Goal: Task Accomplishment & Management: Use online tool/utility

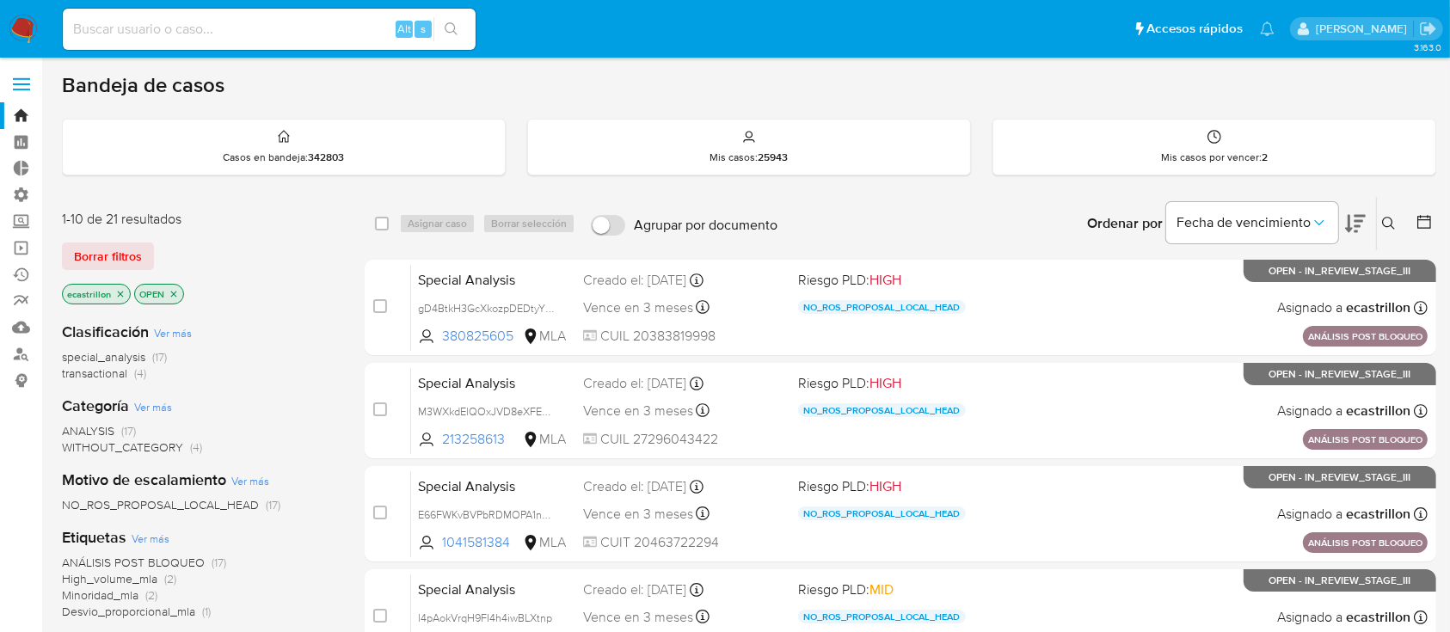
click at [101, 372] on span "transactional" at bounding box center [94, 373] width 65 height 17
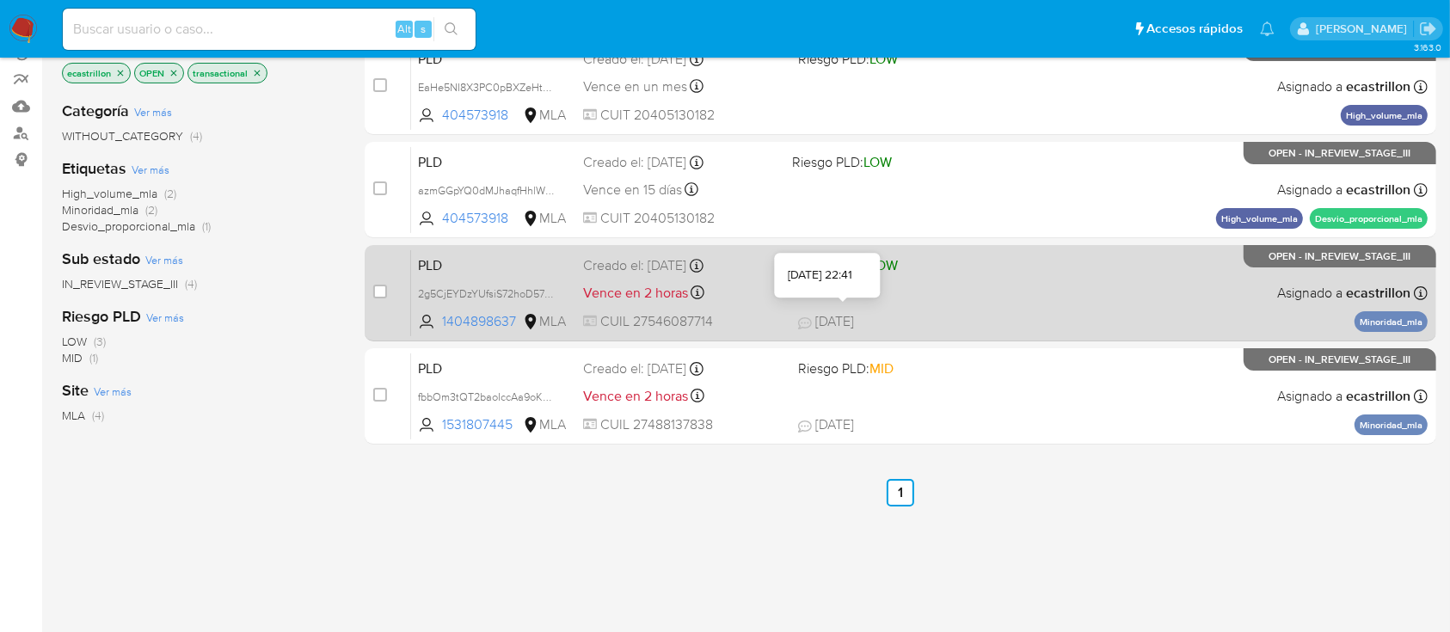
scroll to position [85, 0]
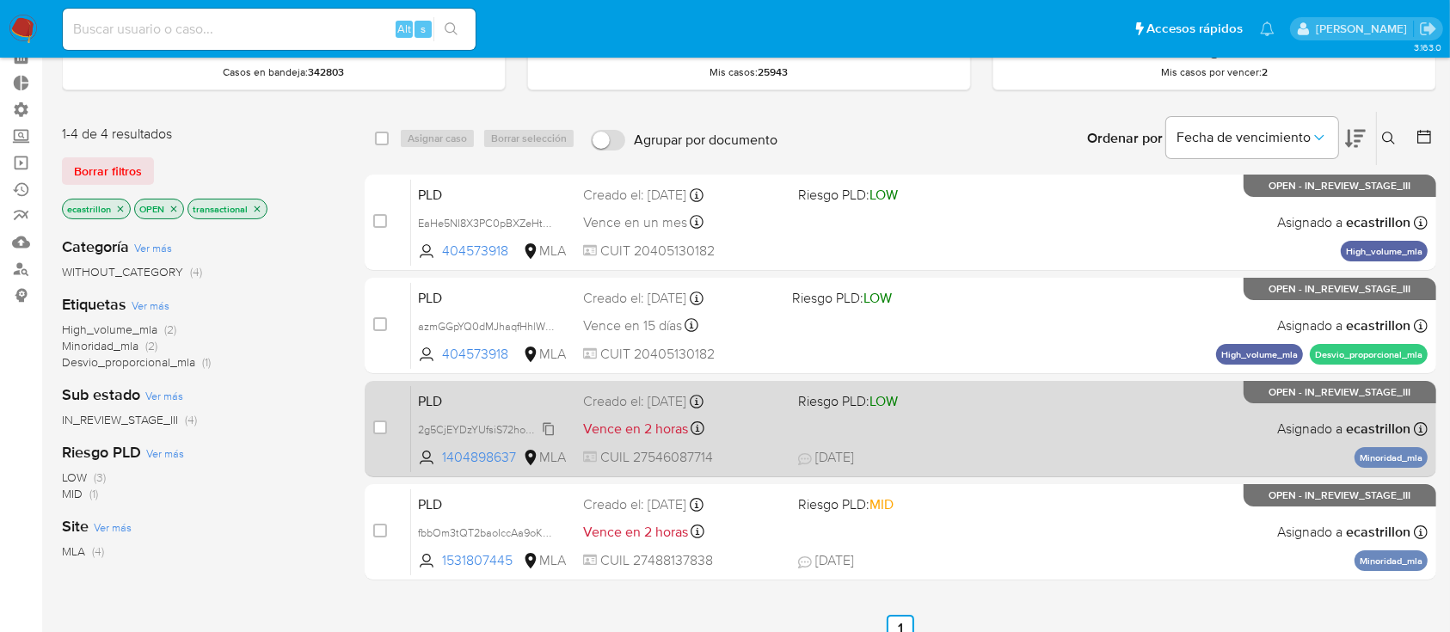
click at [550, 425] on span "2g5CjEYDzYUfsiS72hoD57mQ" at bounding box center [490, 428] width 144 height 19
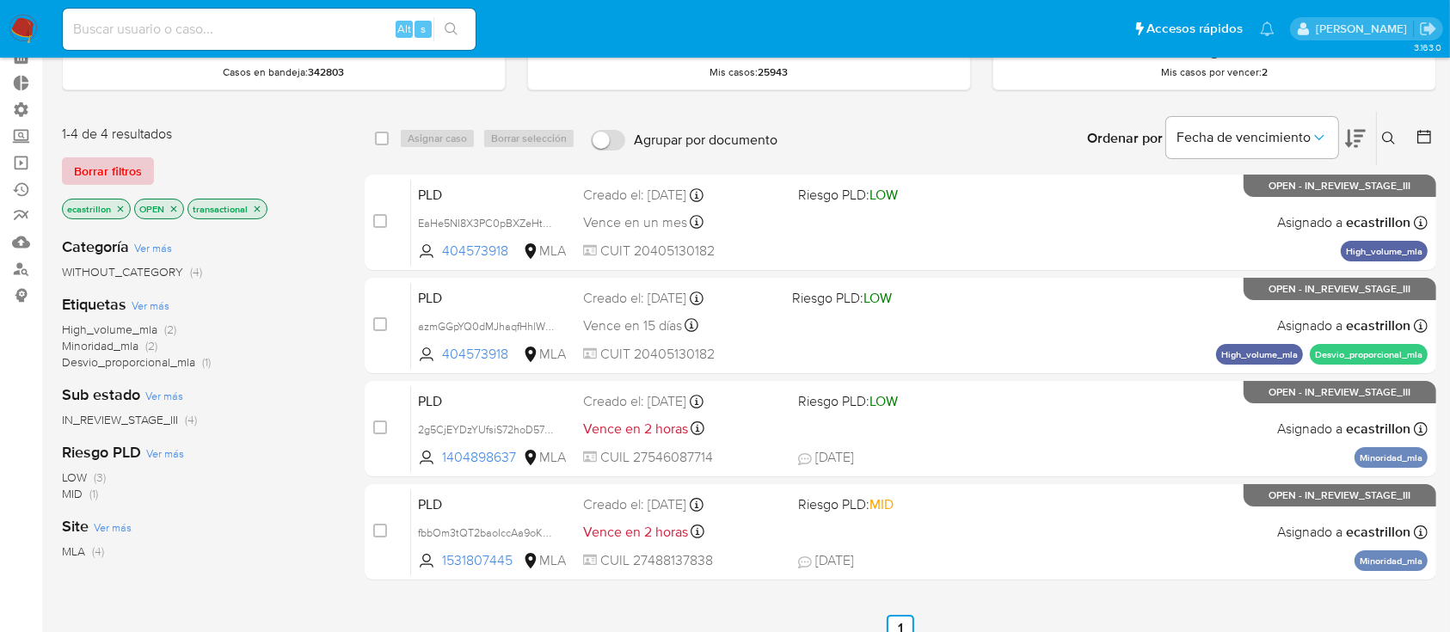
click at [128, 169] on span "Borrar filtros" at bounding box center [108, 171] width 68 height 24
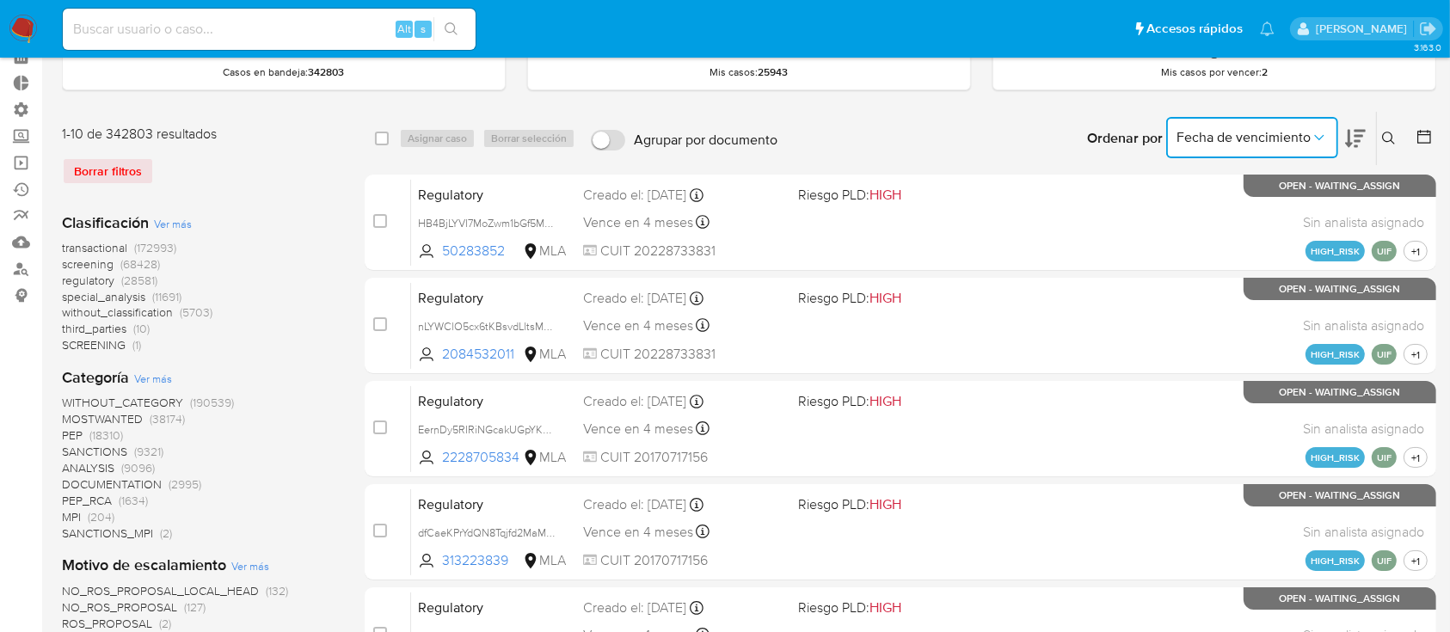
click at [1242, 146] on button "Fecha de vencimiento" at bounding box center [1252, 137] width 172 height 41
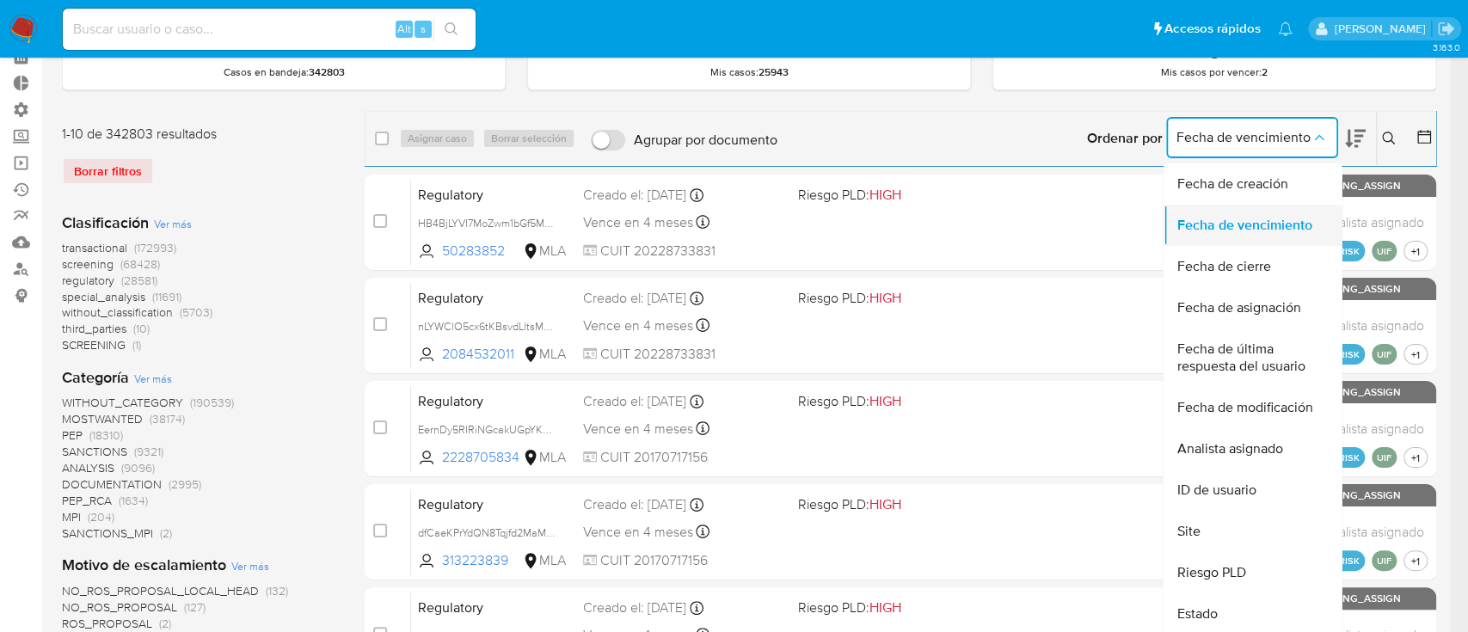
click at [1248, 222] on span "Fecha de vencimiento" at bounding box center [1244, 225] width 135 height 17
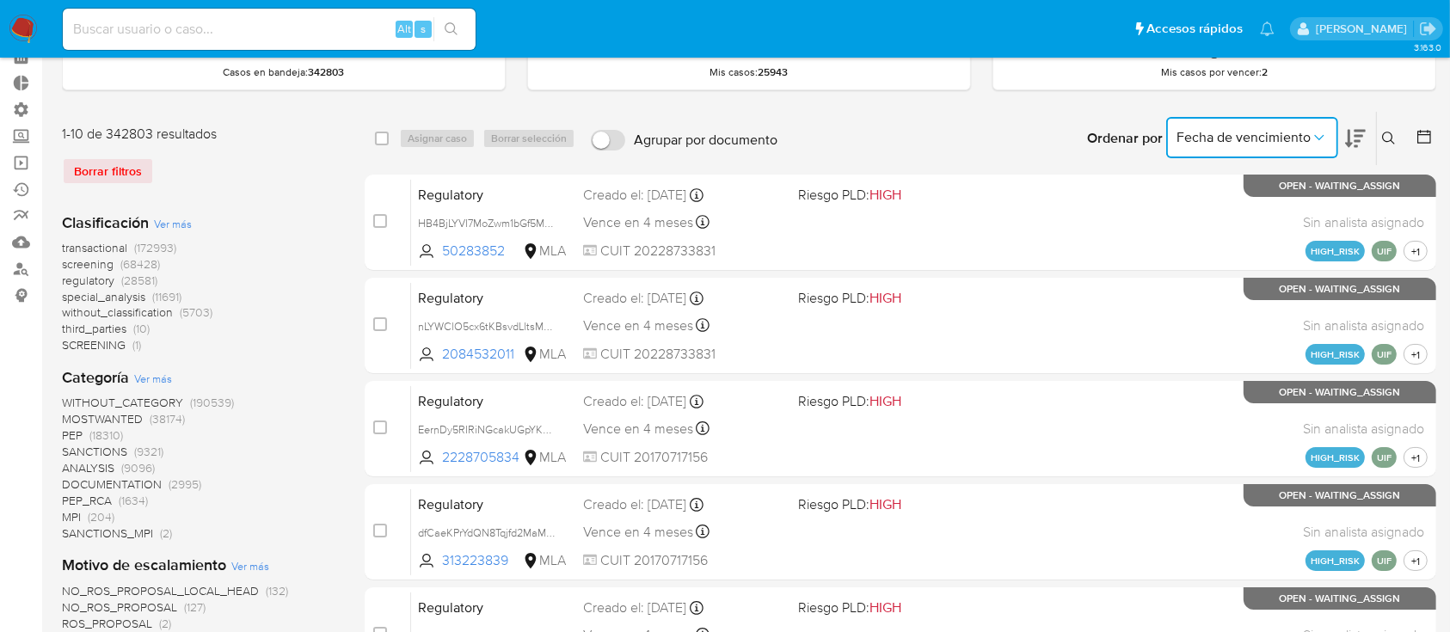
click at [1362, 130] on icon at bounding box center [1355, 139] width 21 height 18
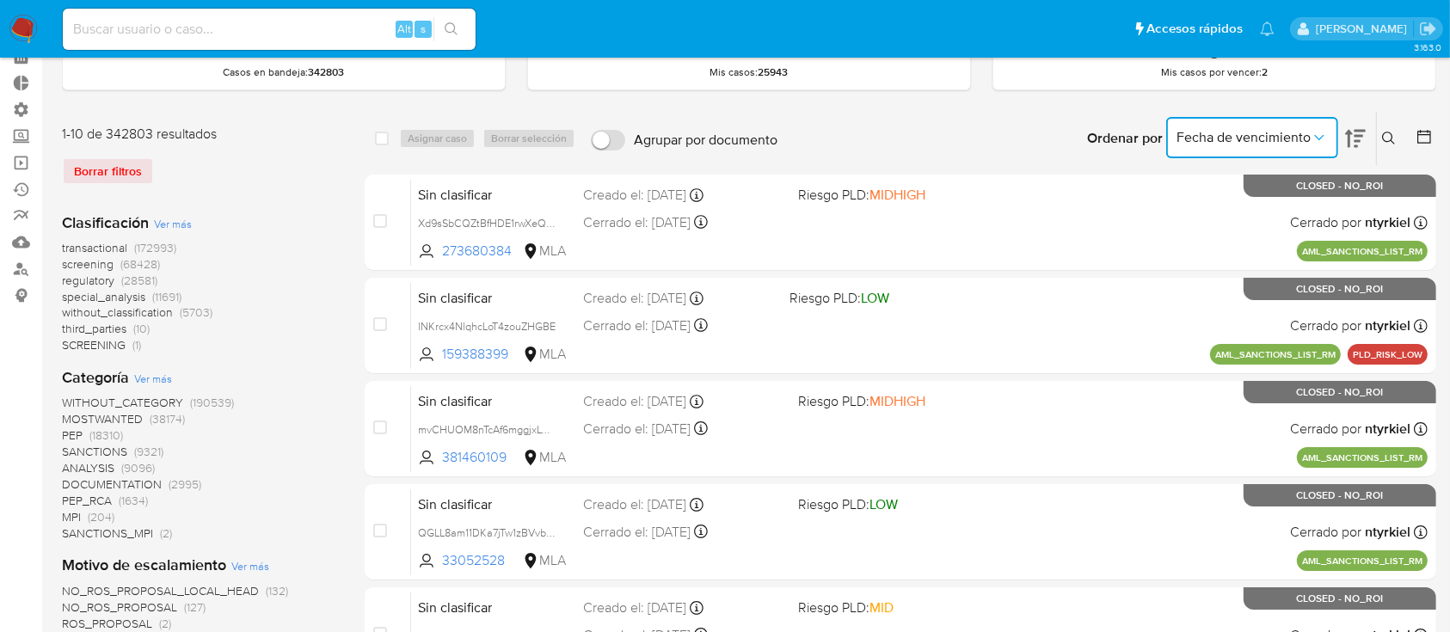
click at [1362, 130] on icon at bounding box center [1355, 139] width 21 height 18
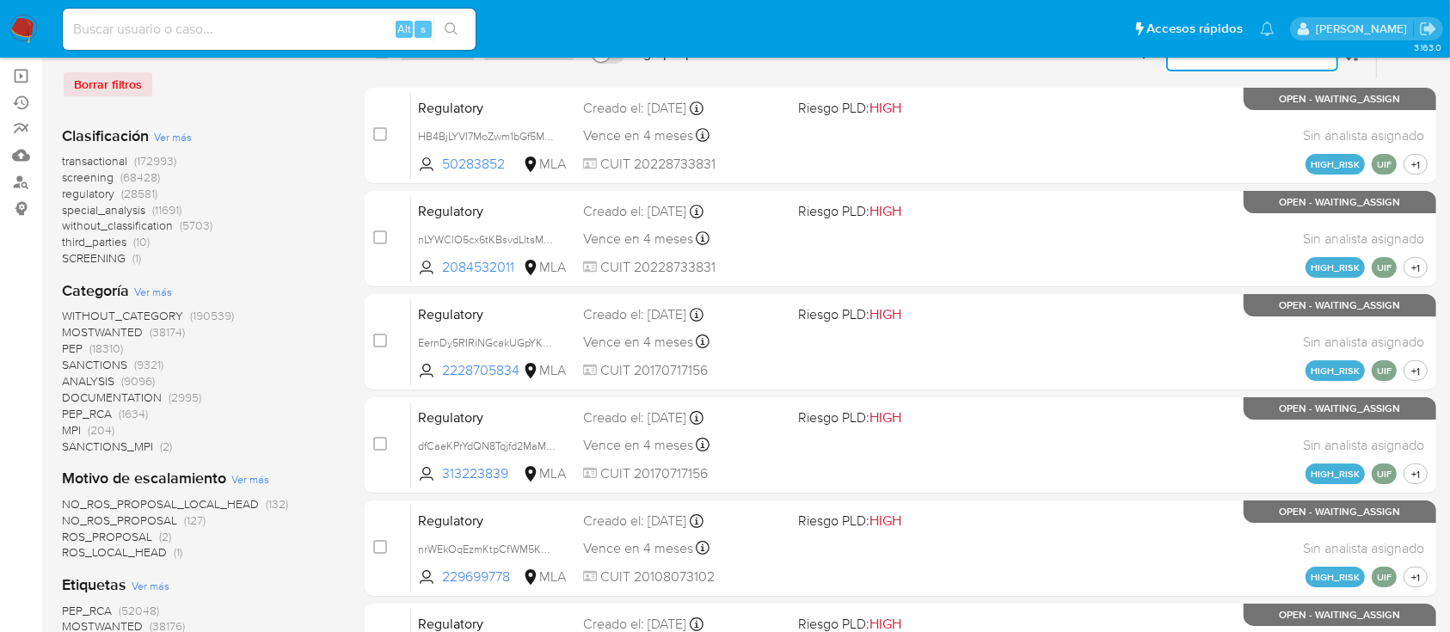
scroll to position [126, 0]
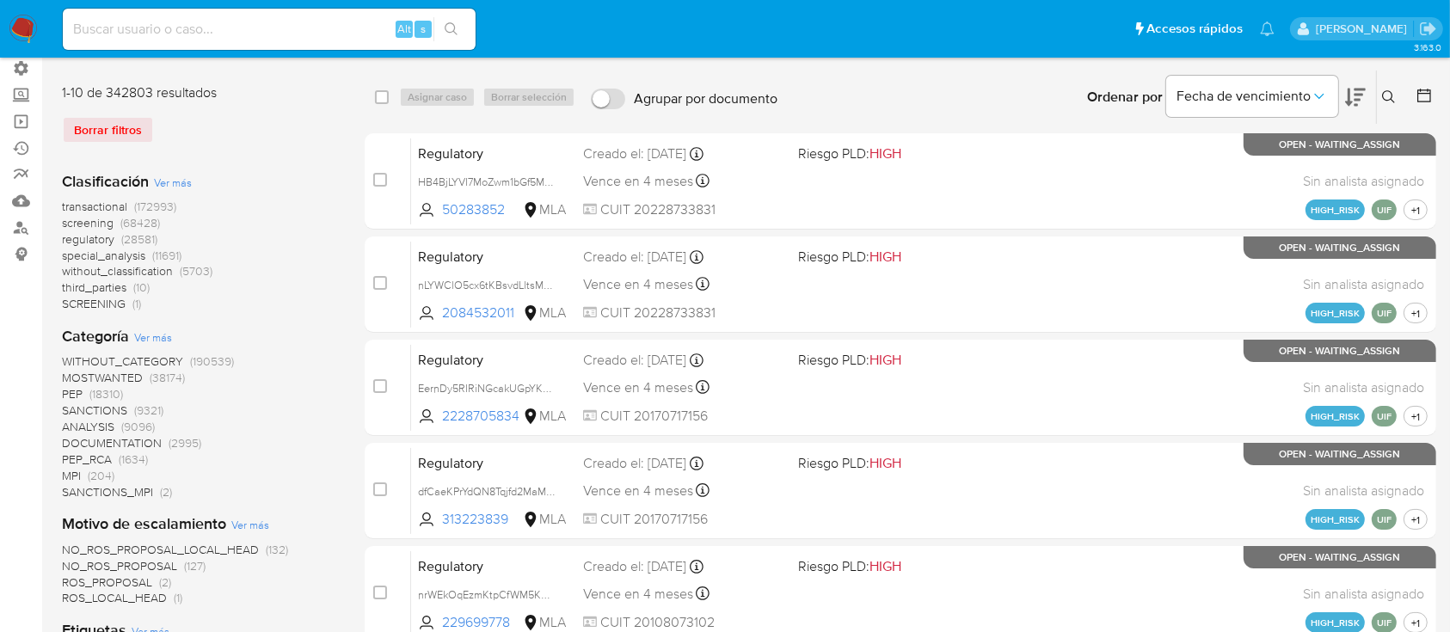
click at [111, 126] on div "Borrar filtros" at bounding box center [199, 130] width 275 height 28
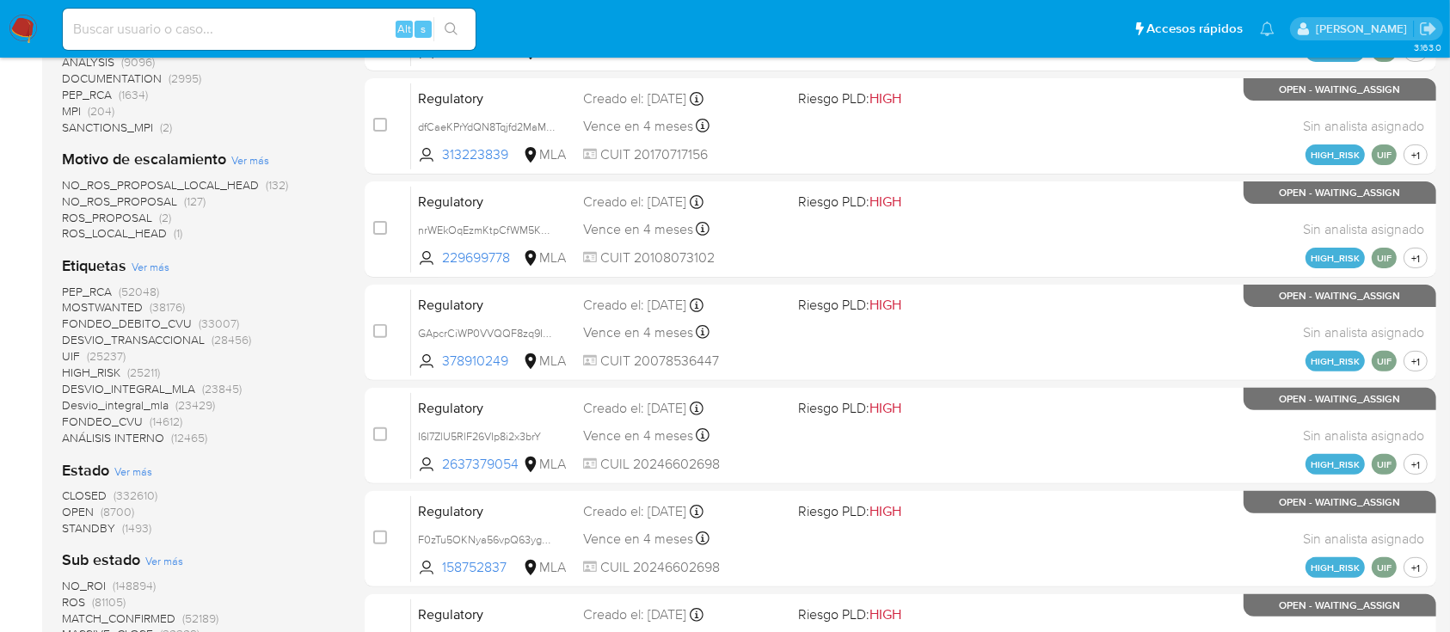
scroll to position [488, 0]
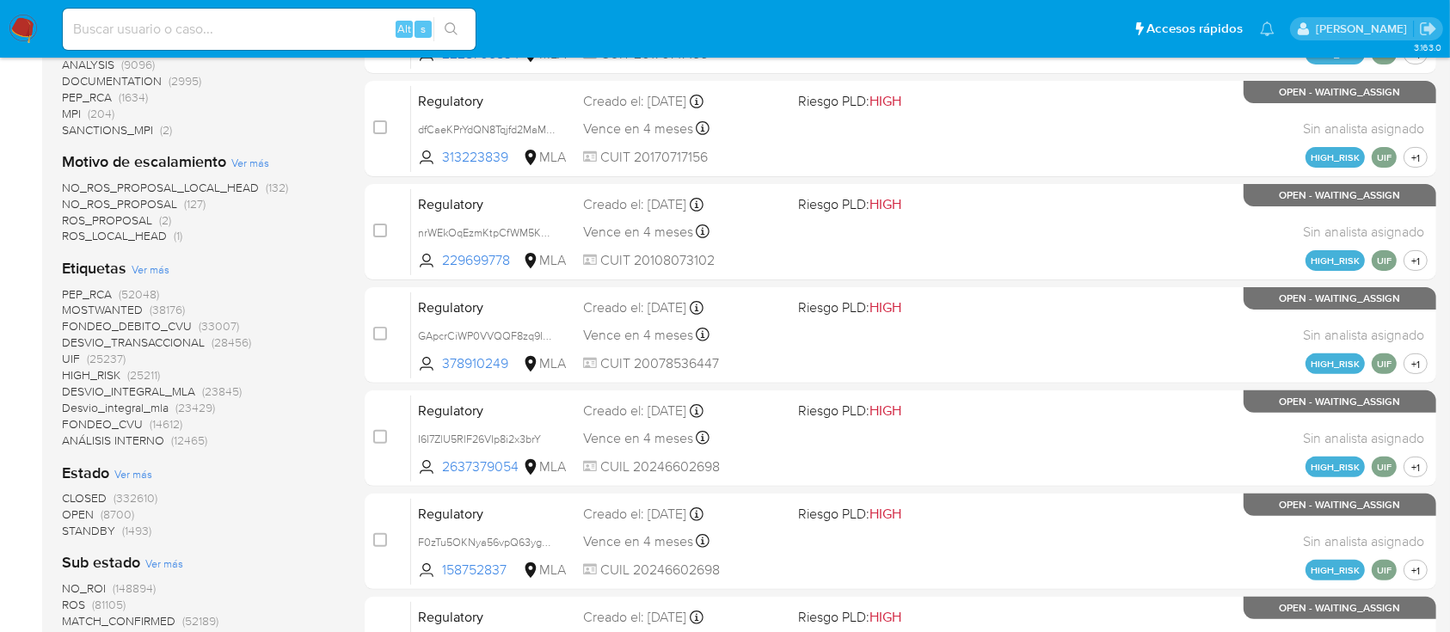
click at [77, 533] on span "STANDBY" at bounding box center [88, 530] width 53 height 17
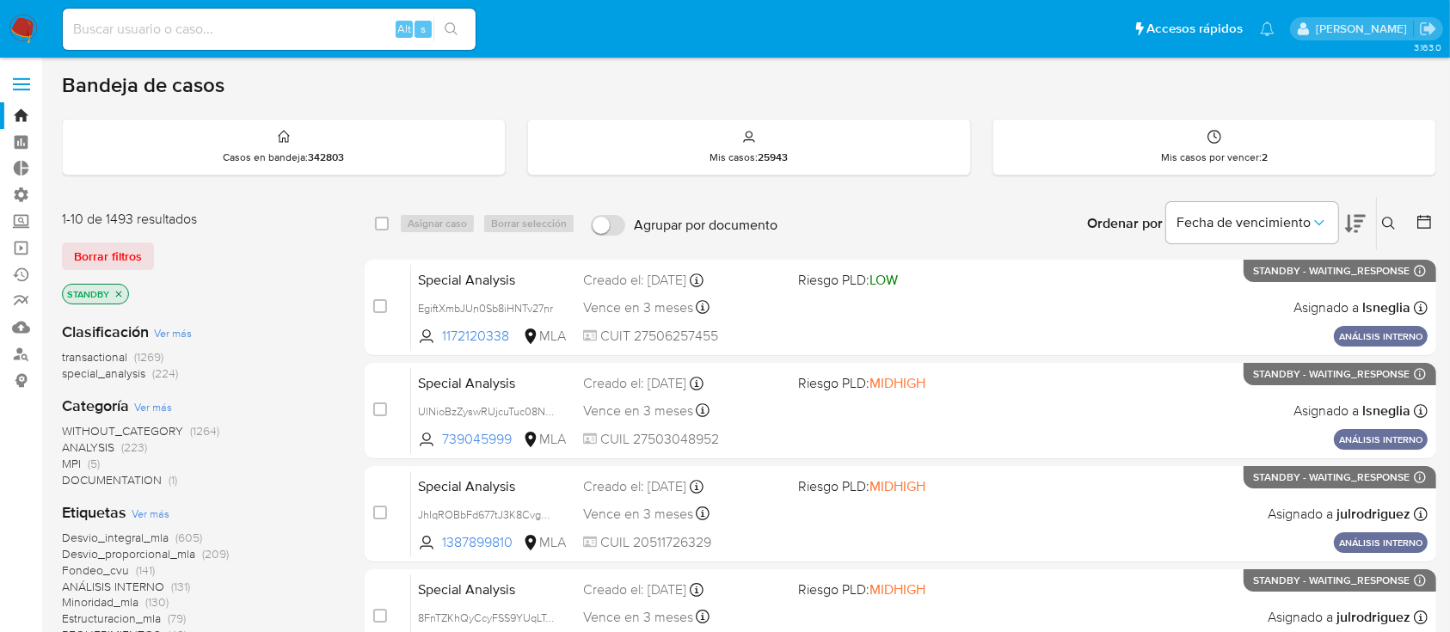
click at [1431, 217] on icon at bounding box center [1424, 221] width 17 height 17
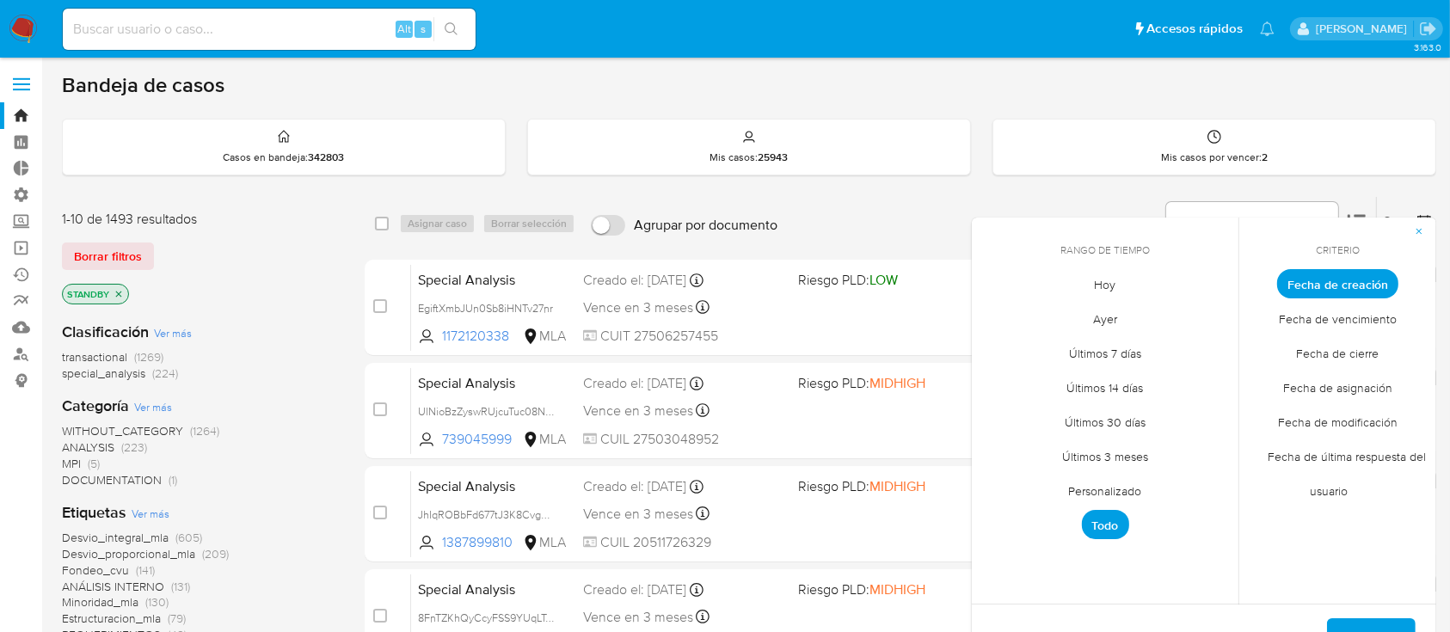
click at [1128, 480] on span "Personalizado" at bounding box center [1105, 491] width 109 height 35
click at [1000, 320] on icon "Mes anterior" at bounding box center [997, 316] width 7 height 12
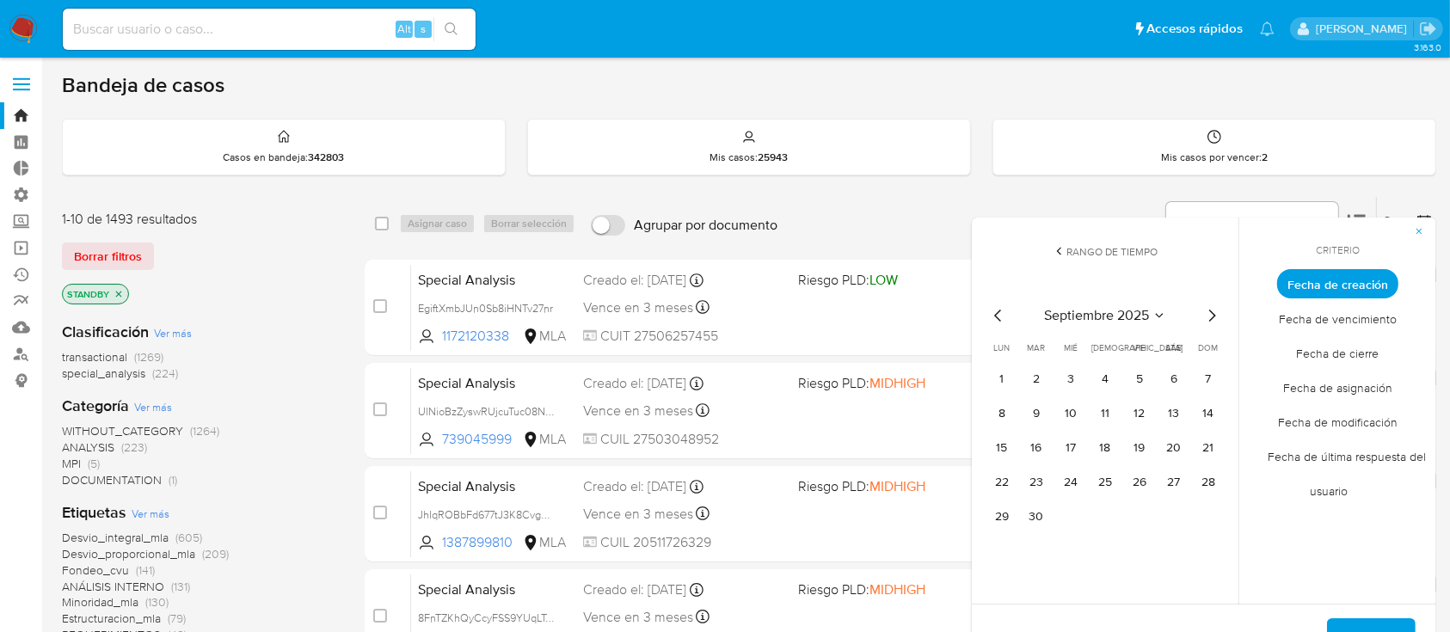
click at [1000, 320] on icon "Mes anterior" at bounding box center [997, 316] width 7 height 12
click at [1218, 316] on icon "Mes siguiente" at bounding box center [1211, 315] width 21 height 21
click at [1141, 384] on button "1" at bounding box center [1140, 380] width 28 height 28
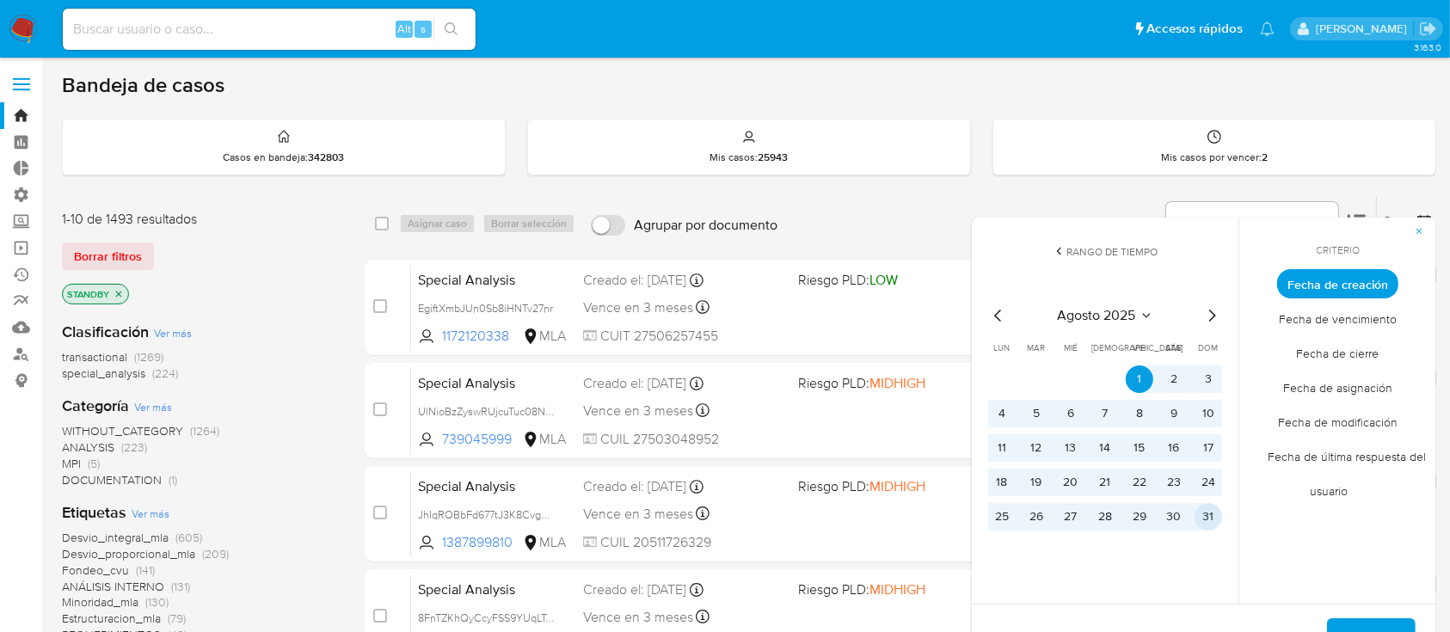
click at [1216, 525] on button "31" at bounding box center [1209, 517] width 28 height 28
click at [1356, 623] on span "Aplicar" at bounding box center [1371, 639] width 44 height 38
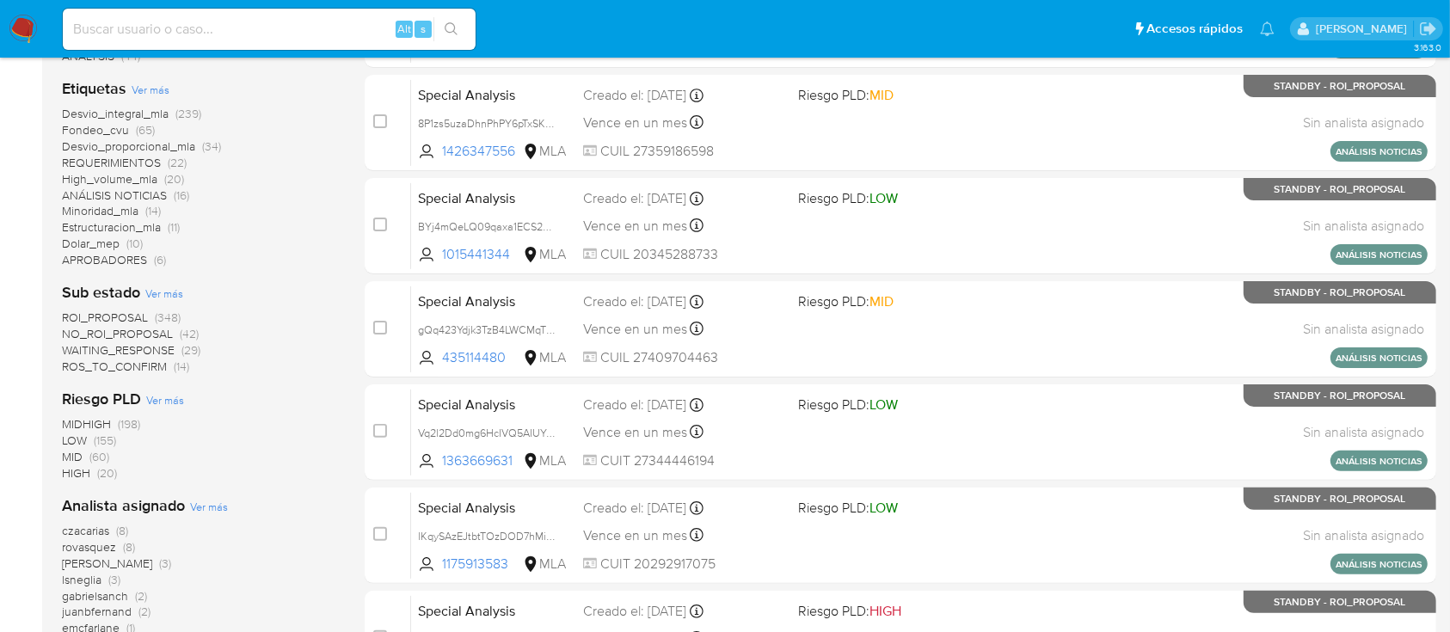
scroll to position [242, 0]
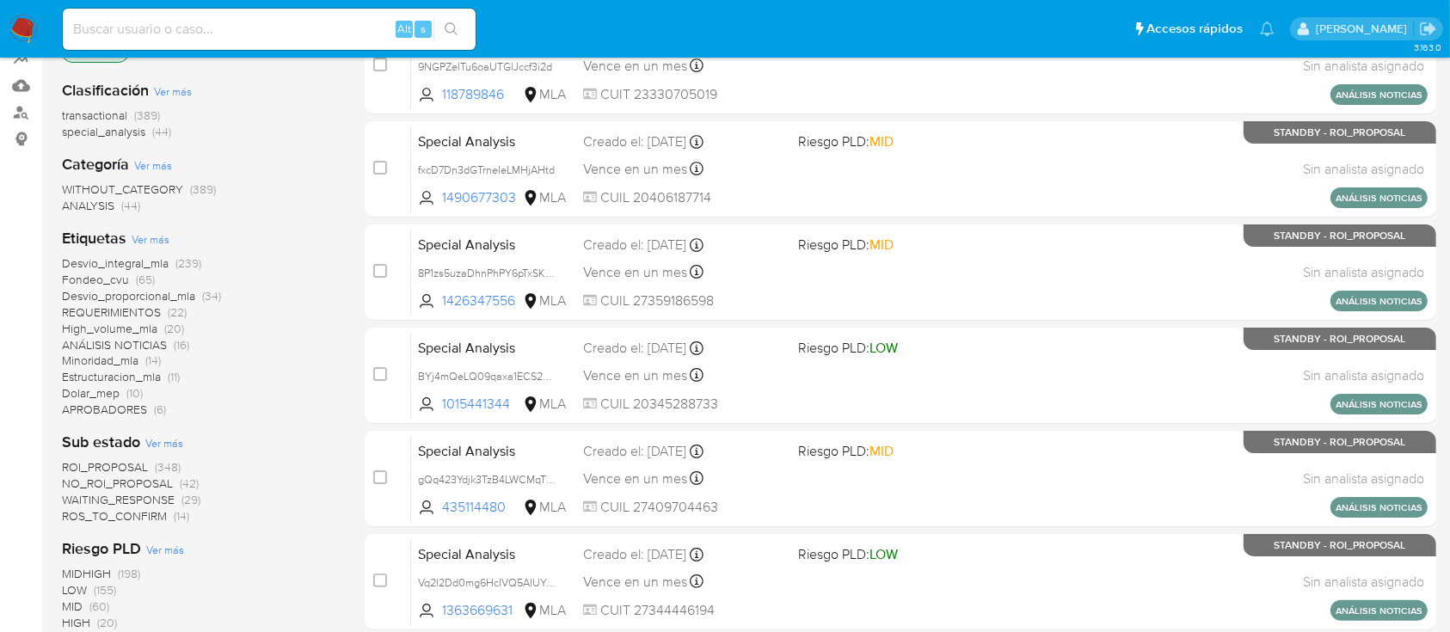
click at [110, 112] on span "transactional" at bounding box center [94, 115] width 65 height 17
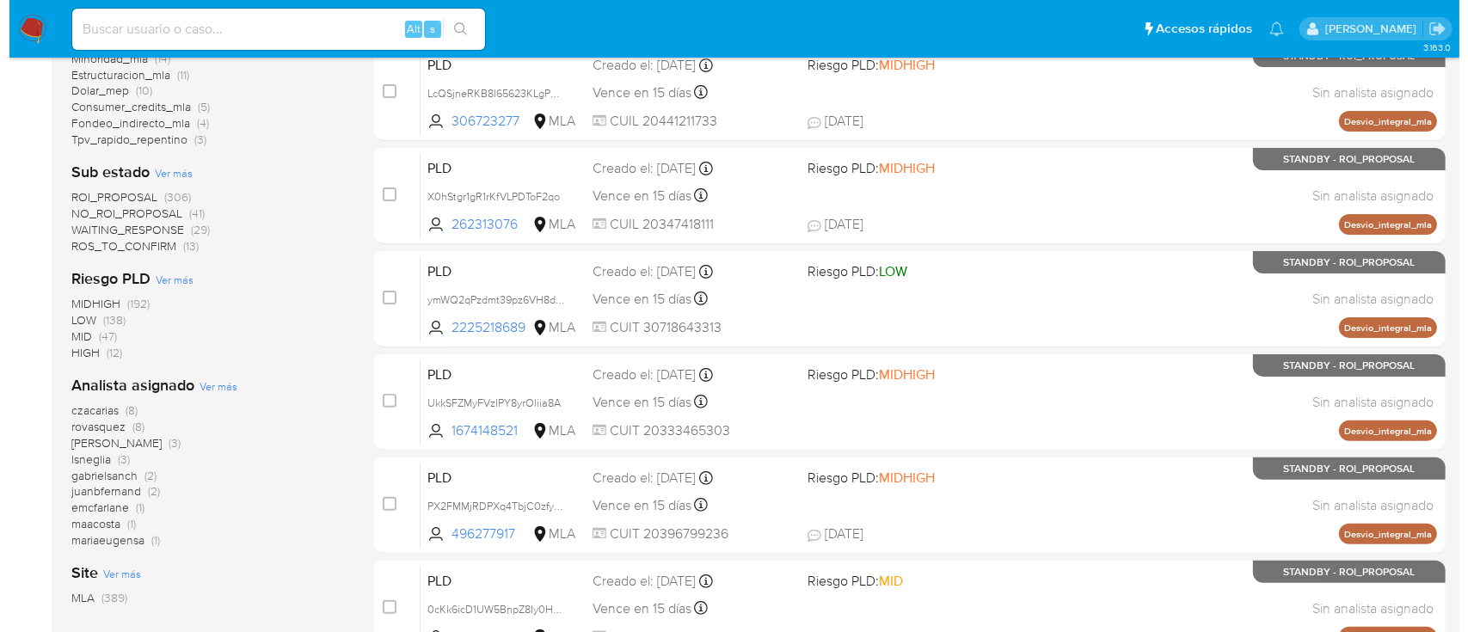
scroll to position [447, 0]
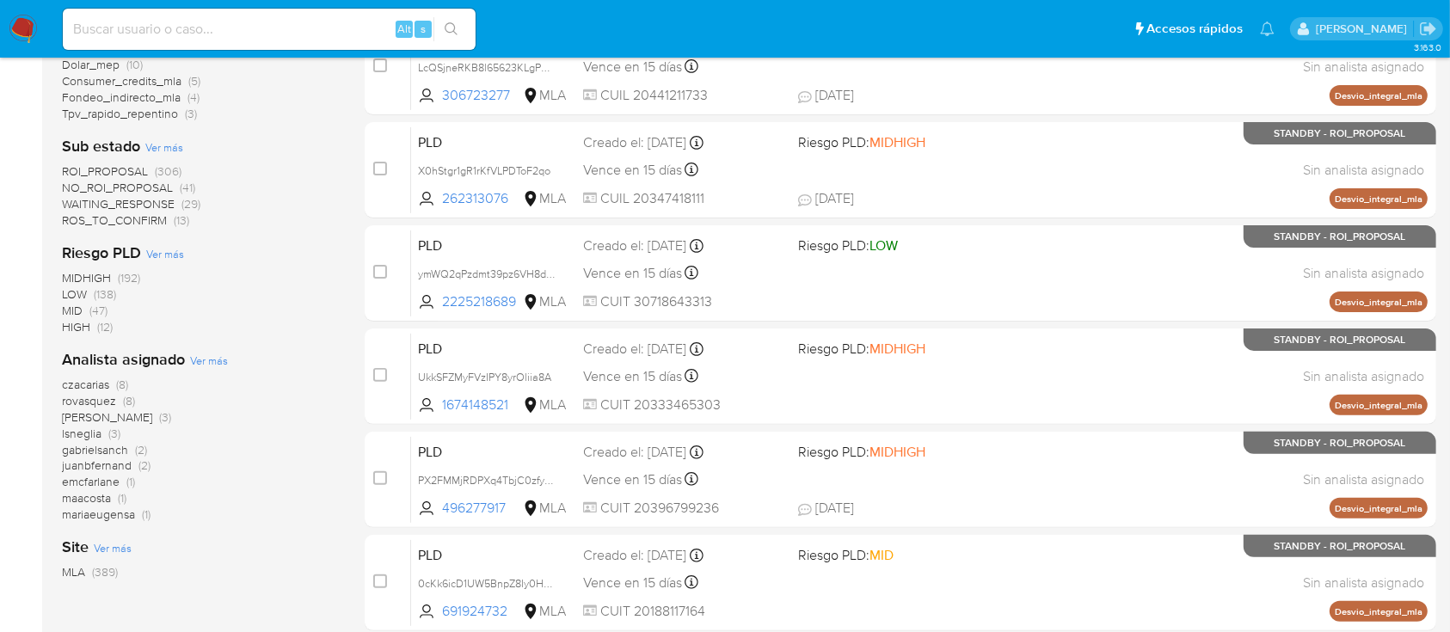
click at [219, 357] on span "Ver más" at bounding box center [209, 360] width 38 height 15
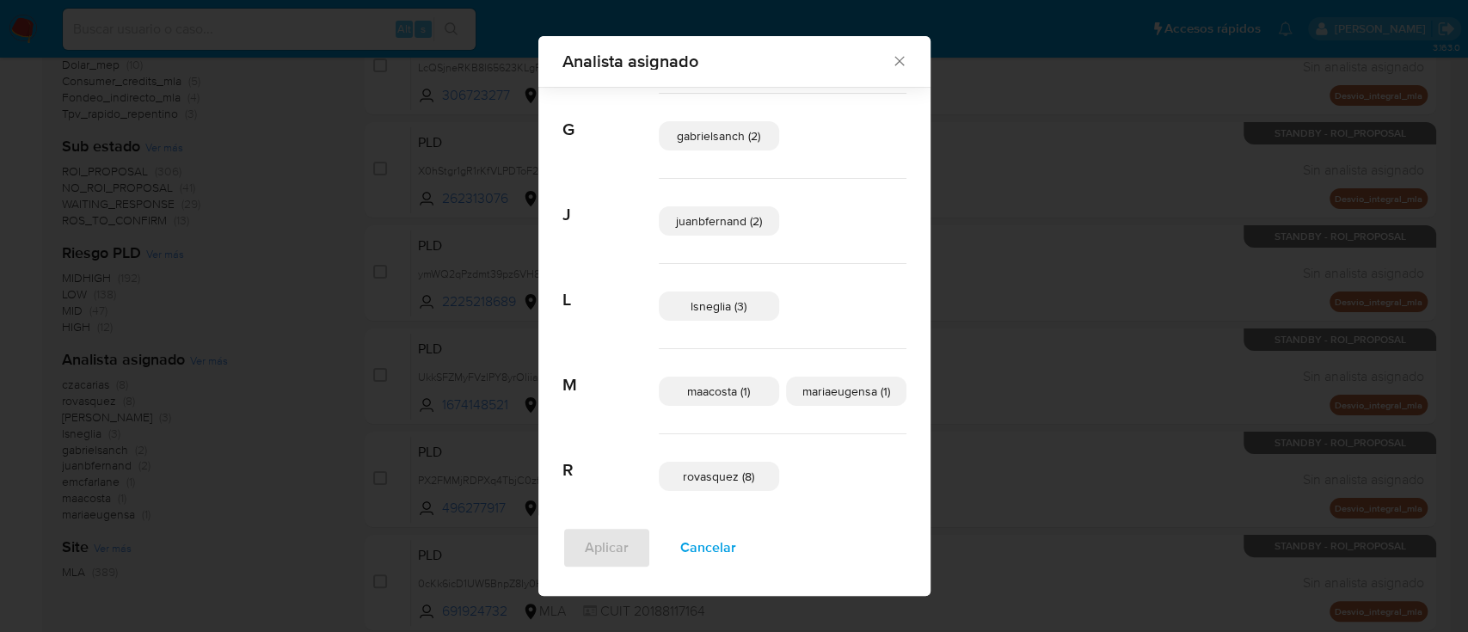
scroll to position [292, 0]
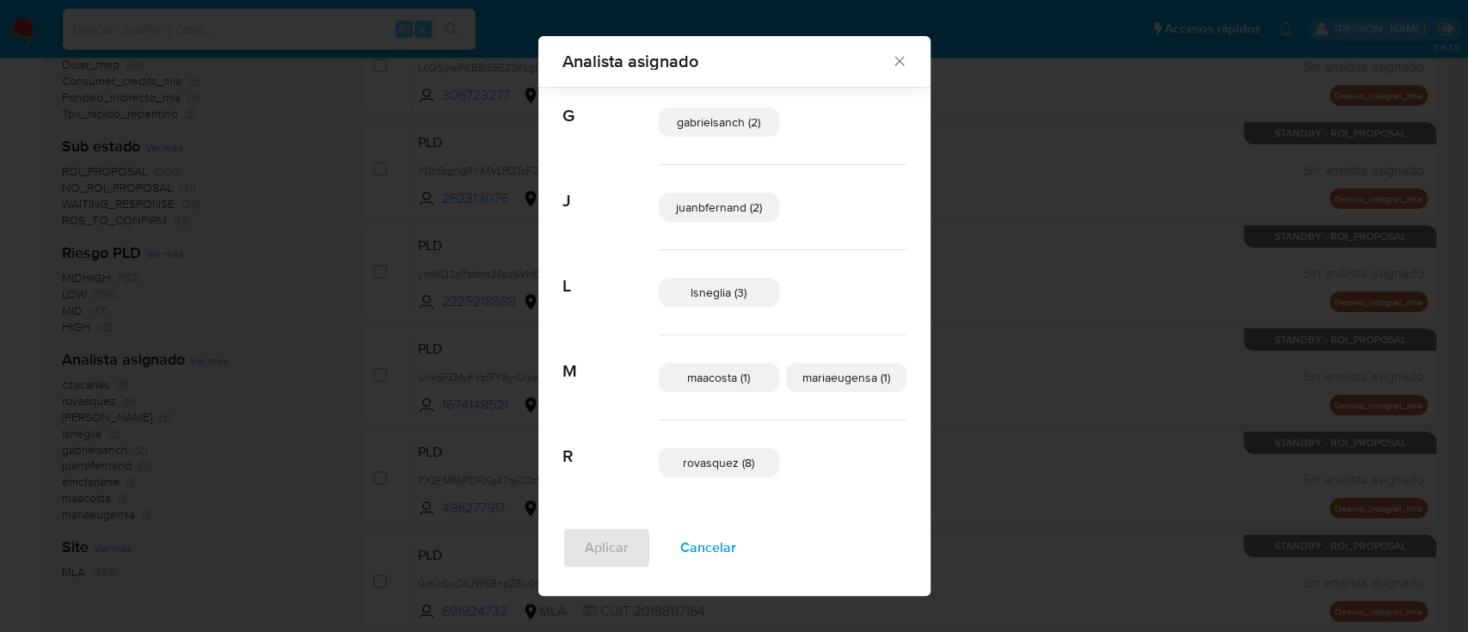
click at [709, 546] on span "Cancelar" at bounding box center [708, 548] width 56 height 38
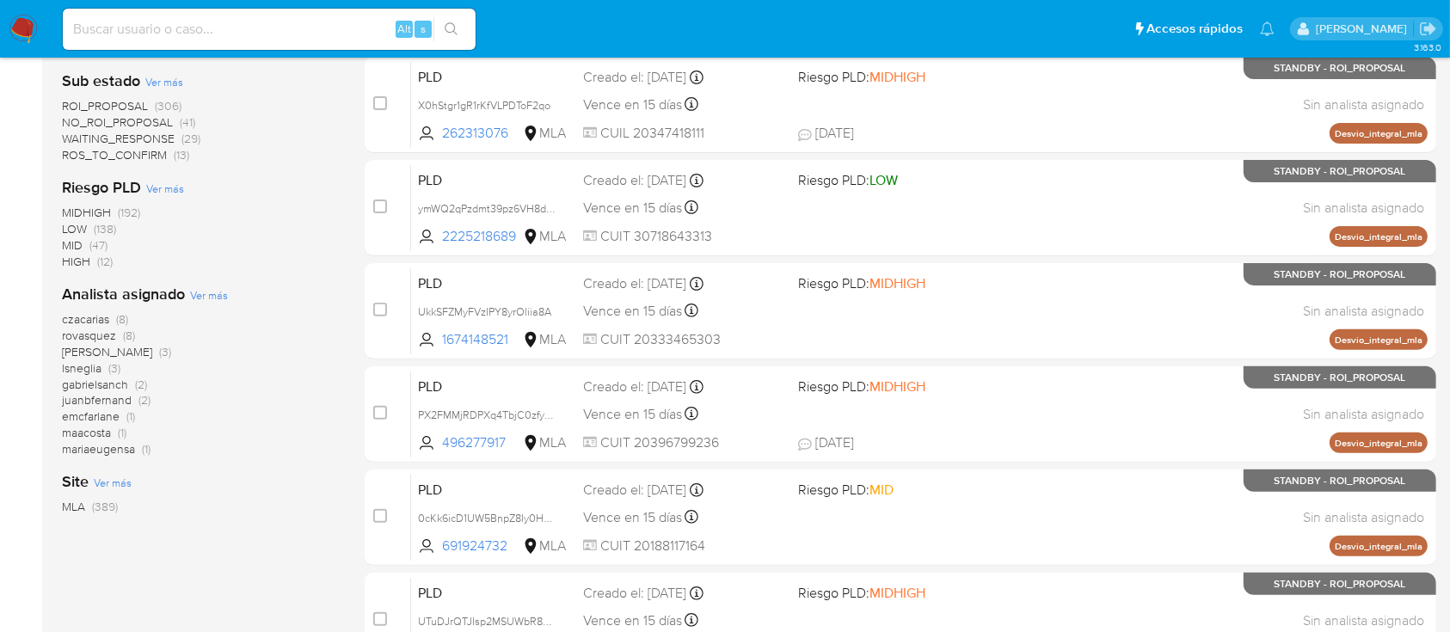
scroll to position [511, 0]
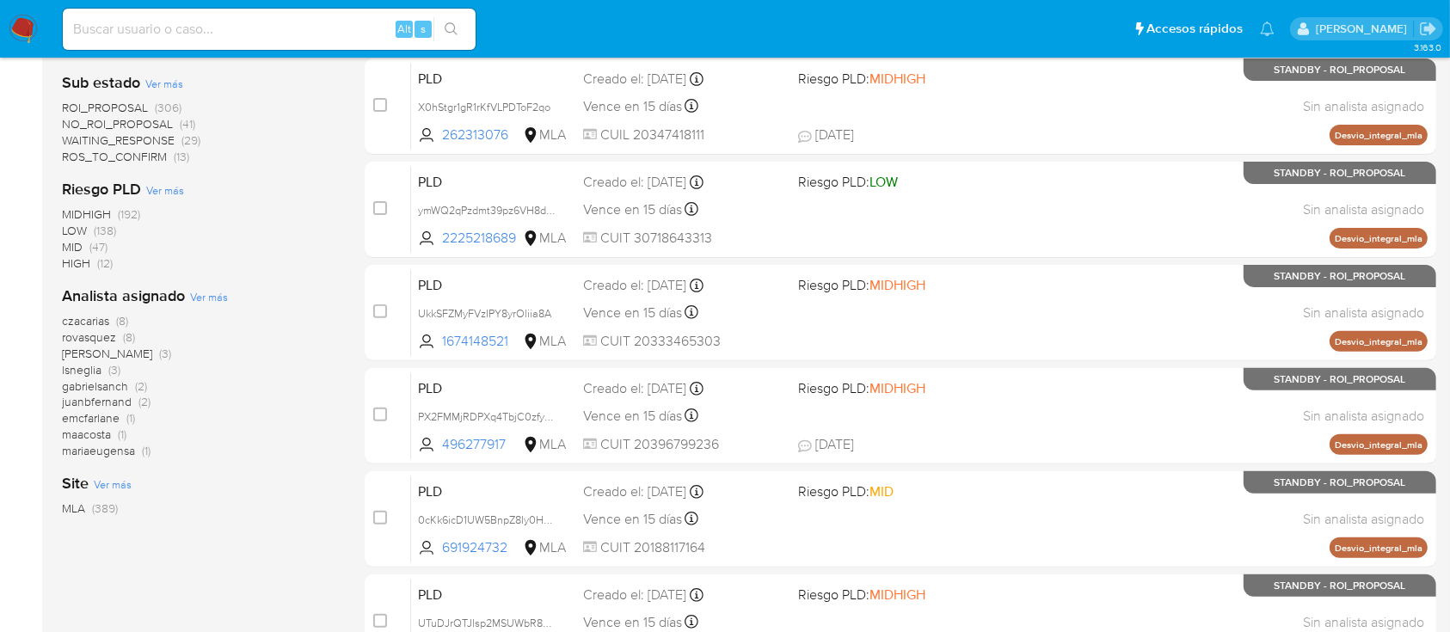
click at [111, 399] on span "juanbfernand" at bounding box center [97, 401] width 70 height 17
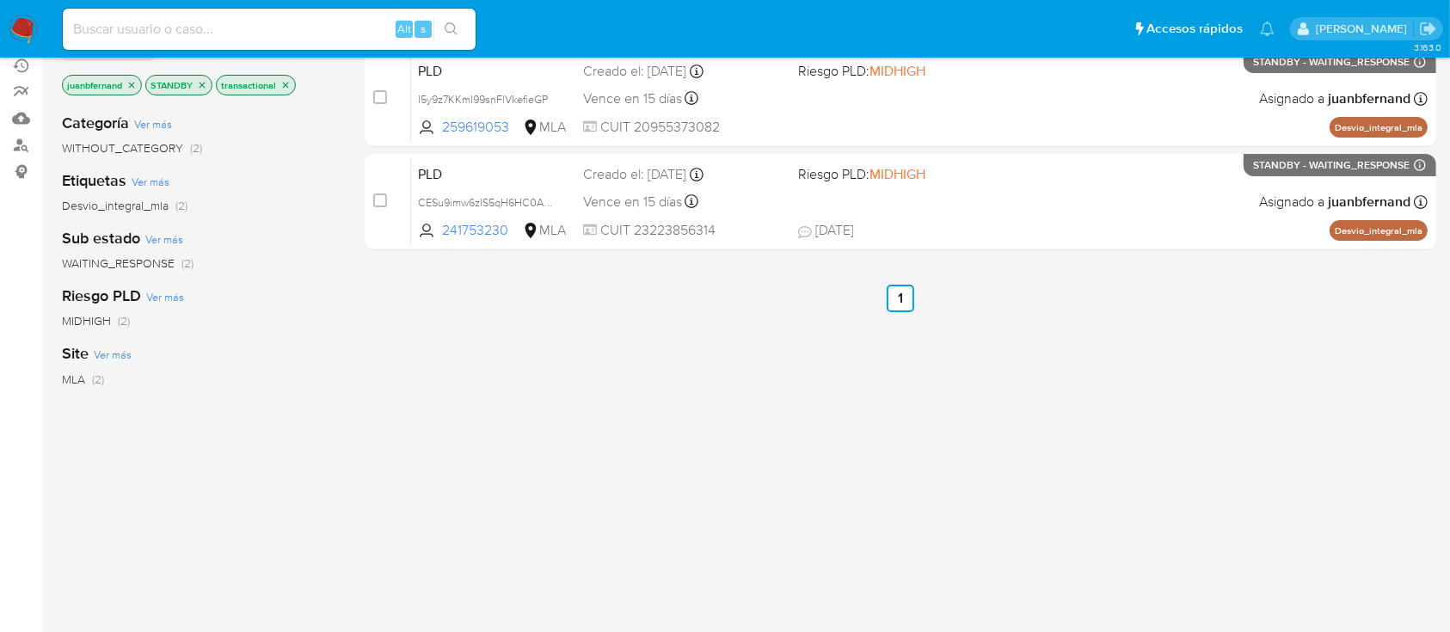
scroll to position [45, 0]
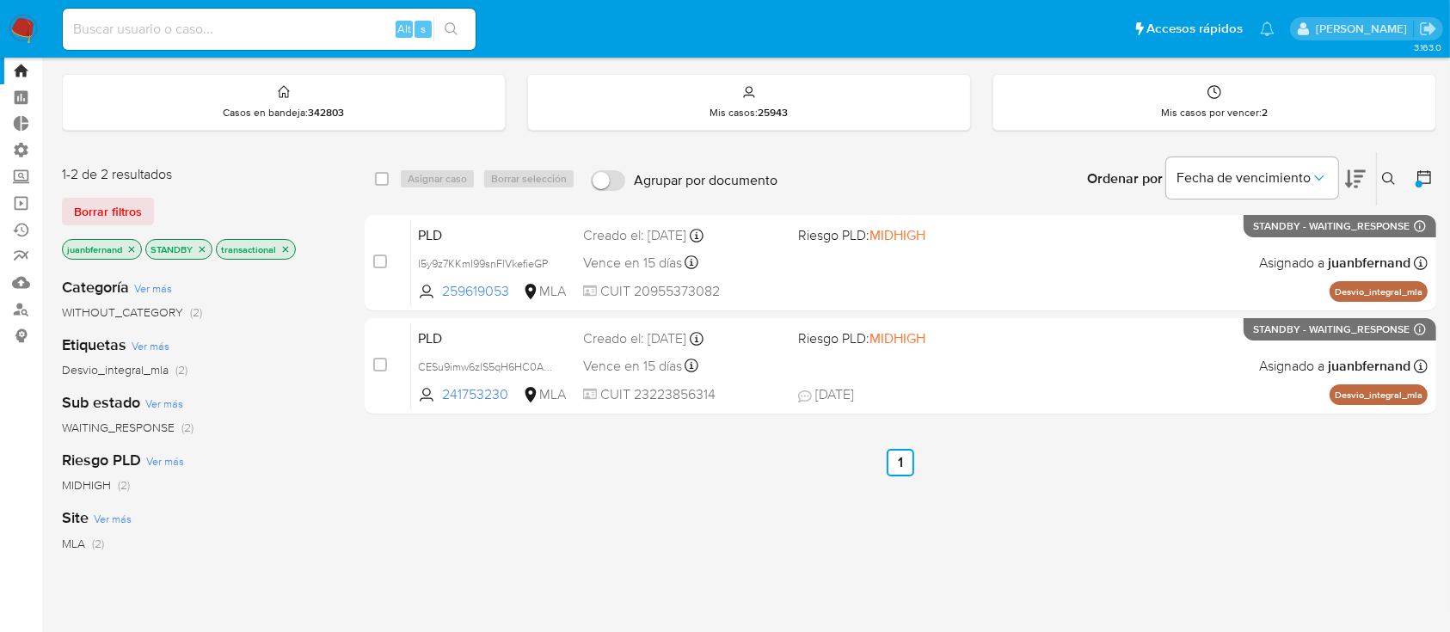
click at [201, 246] on icon "close-filter" at bounding box center [203, 249] width 6 height 6
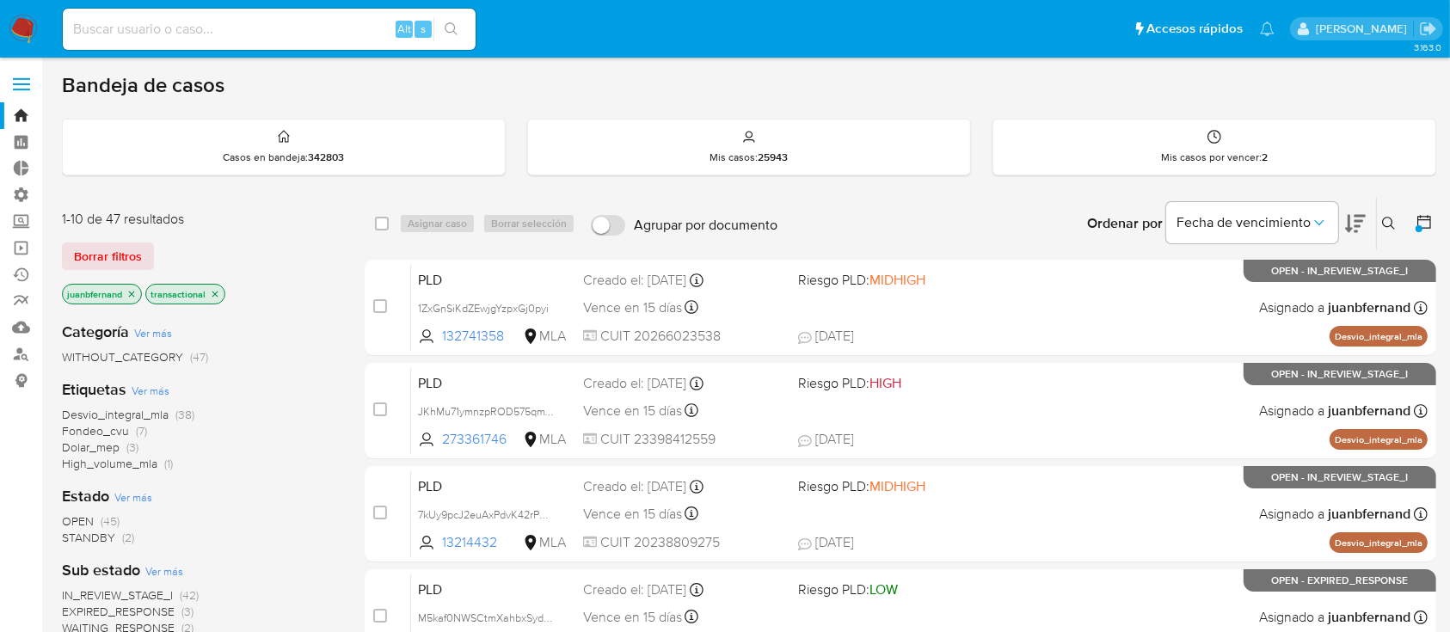
click at [133, 292] on icon "close-filter" at bounding box center [132, 294] width 6 height 6
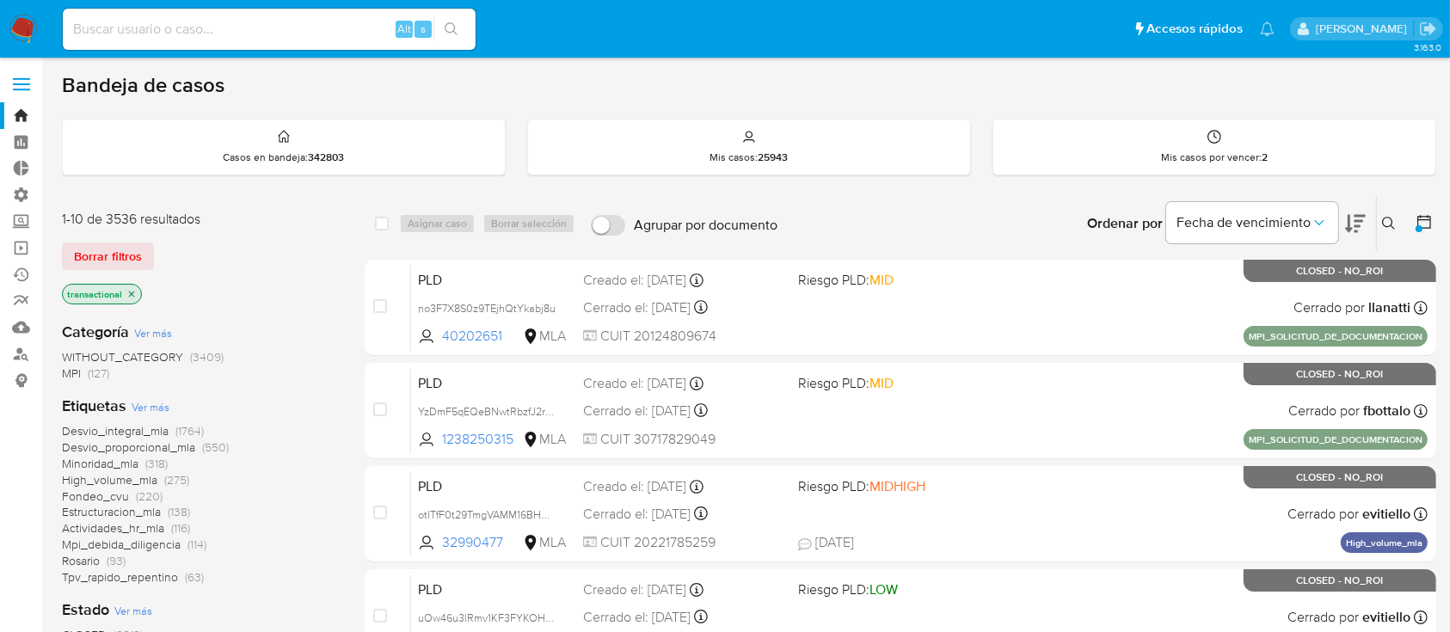
click at [133, 292] on icon "close-filter" at bounding box center [131, 294] width 10 height 10
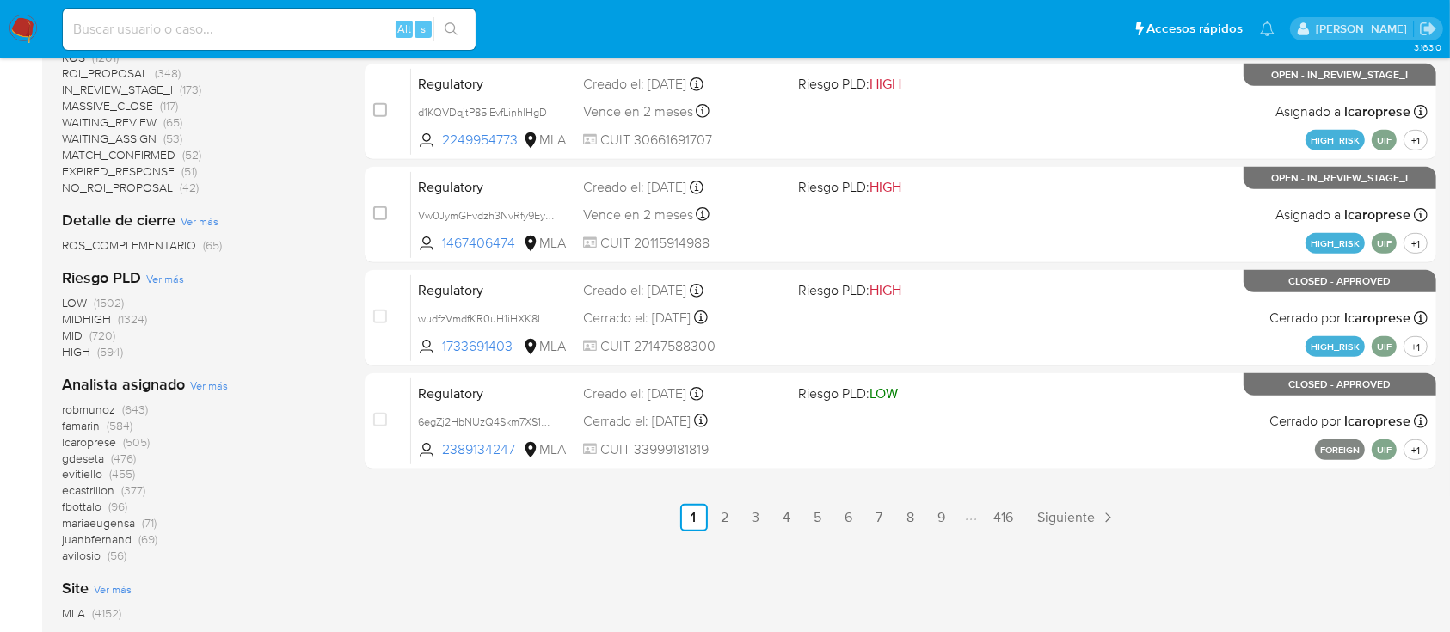
scroll to position [818, 0]
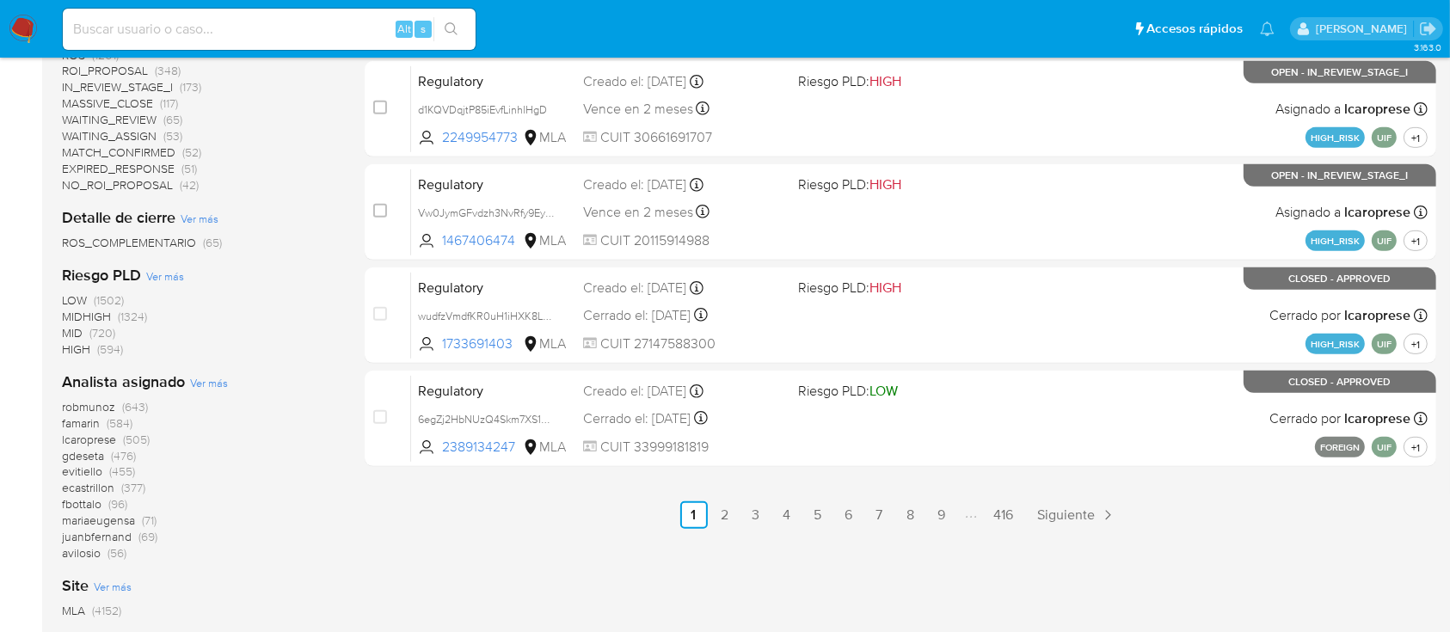
click at [84, 484] on span "ecastrillon" at bounding box center [88, 487] width 52 height 17
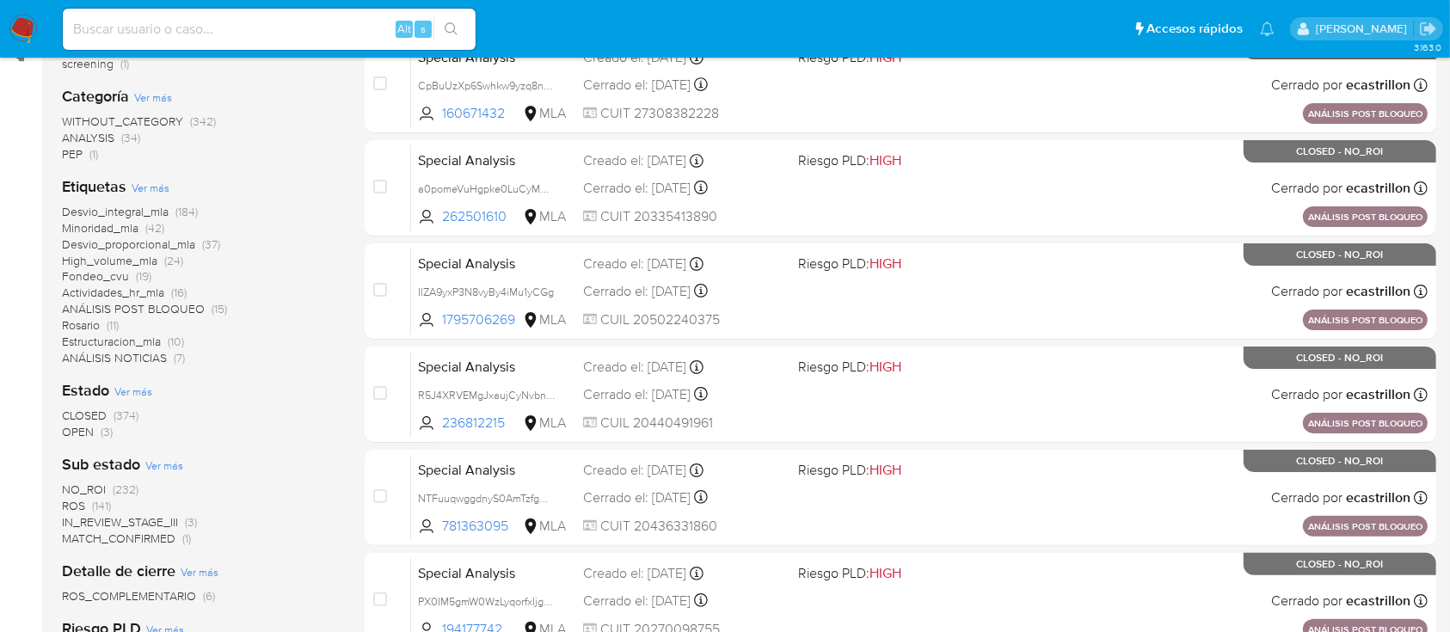
scroll to position [325, 0]
click at [104, 428] on span "(3)" at bounding box center [107, 432] width 12 height 17
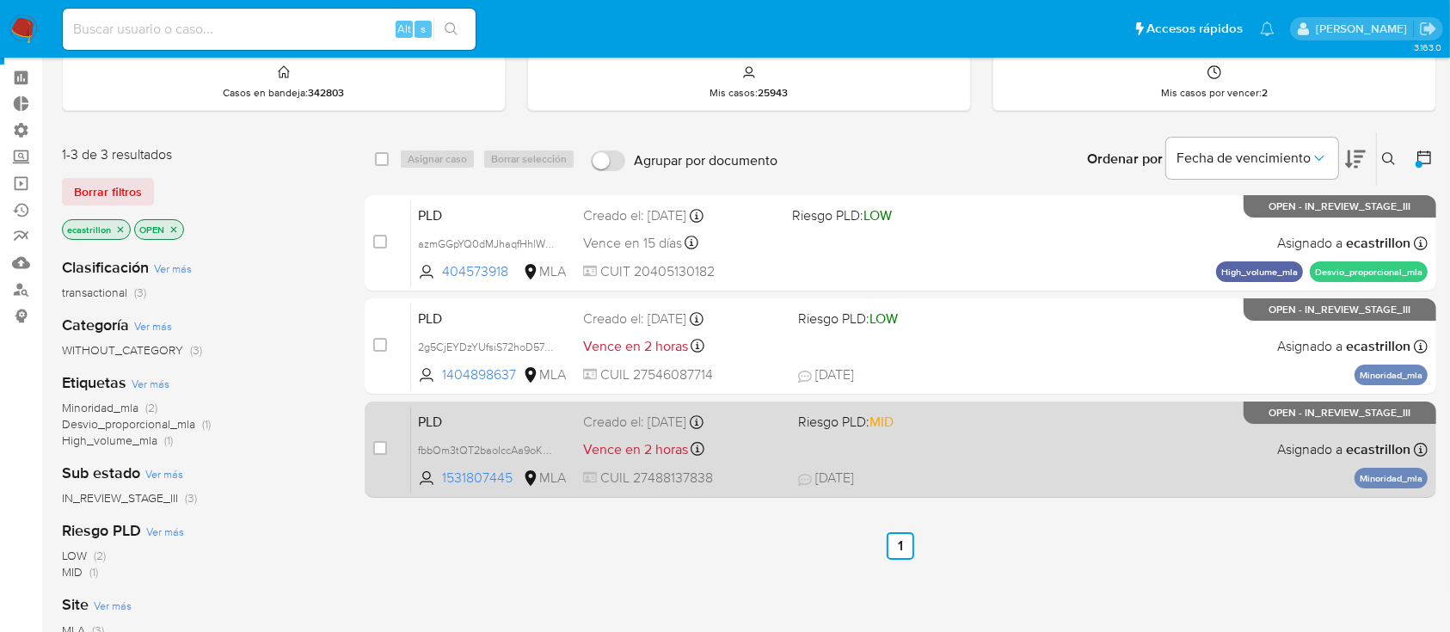
scroll to position [62, 0]
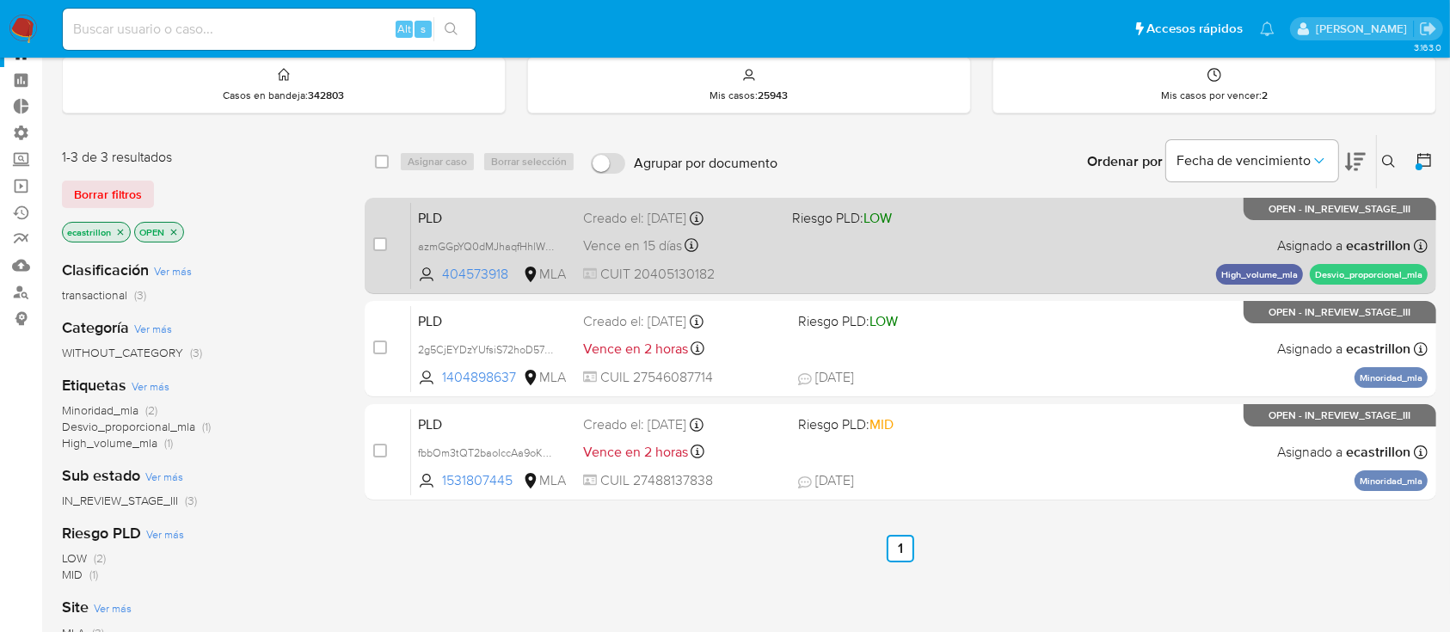
click at [891, 244] on span at bounding box center [889, 244] width 195 height 3
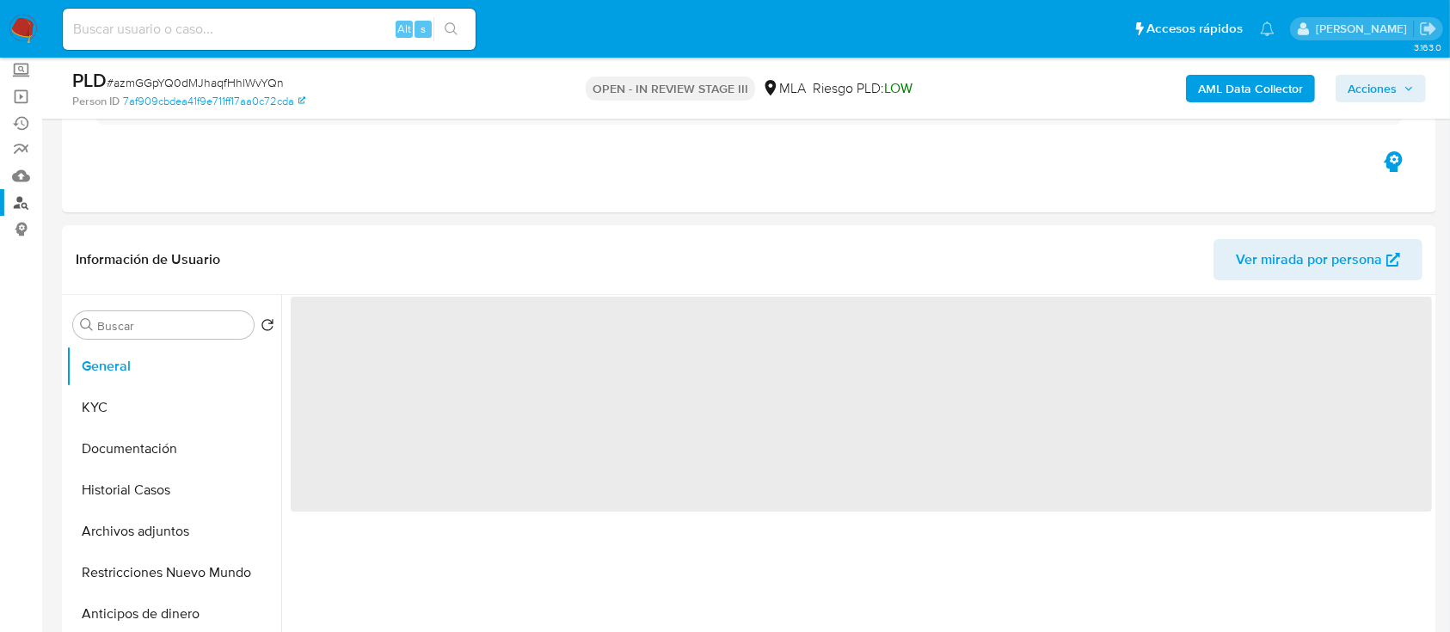
scroll to position [158, 0]
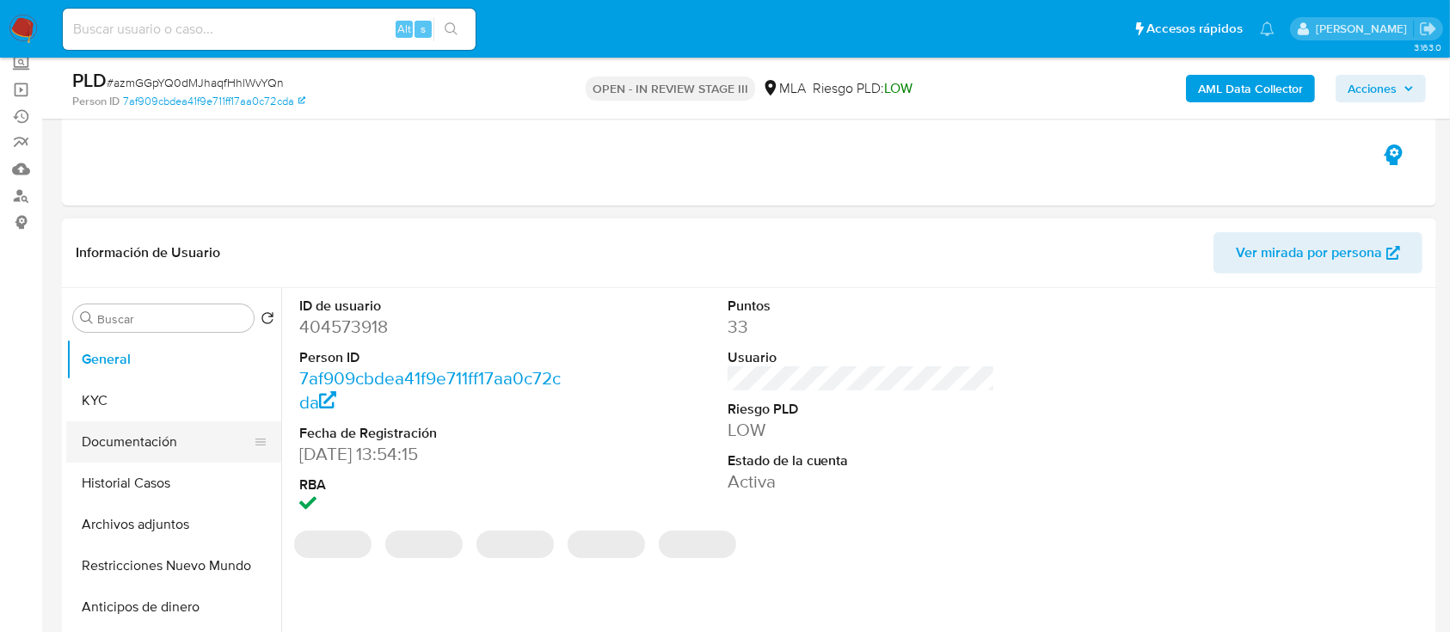
select select "10"
click at [119, 436] on button "Documentación" at bounding box center [166, 441] width 201 height 41
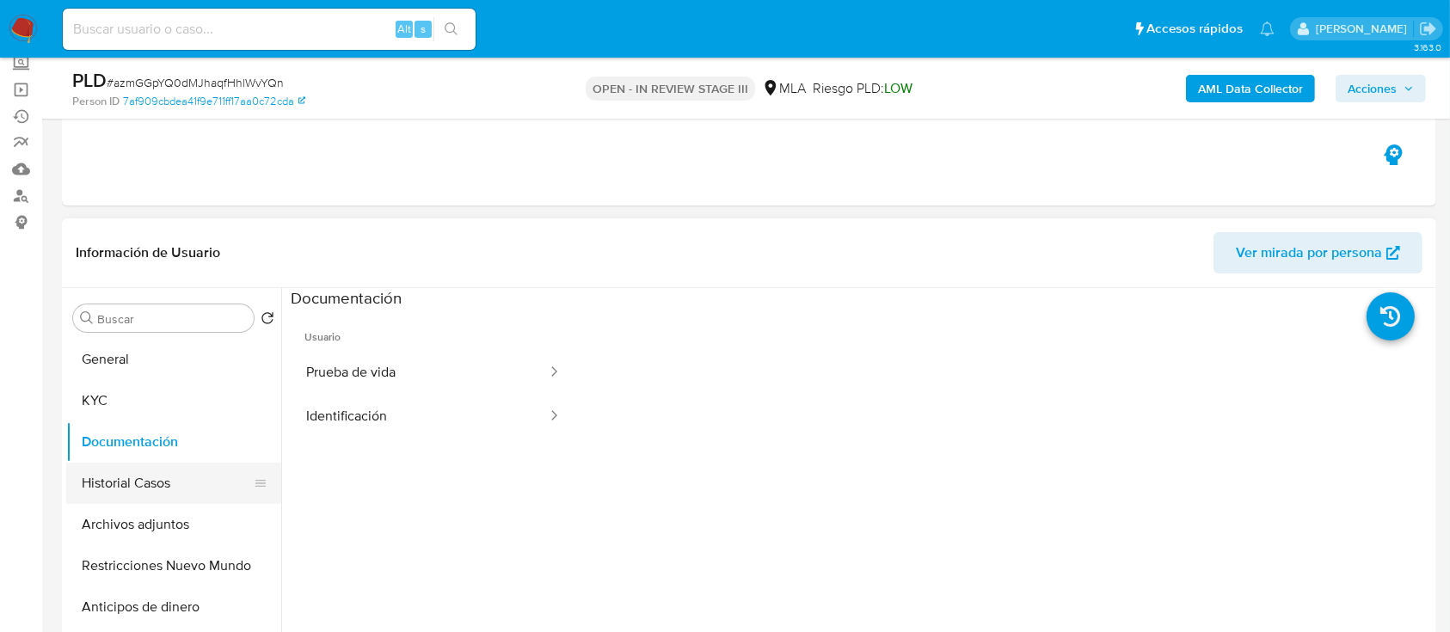
click at [129, 469] on button "Historial Casos" at bounding box center [166, 483] width 201 height 41
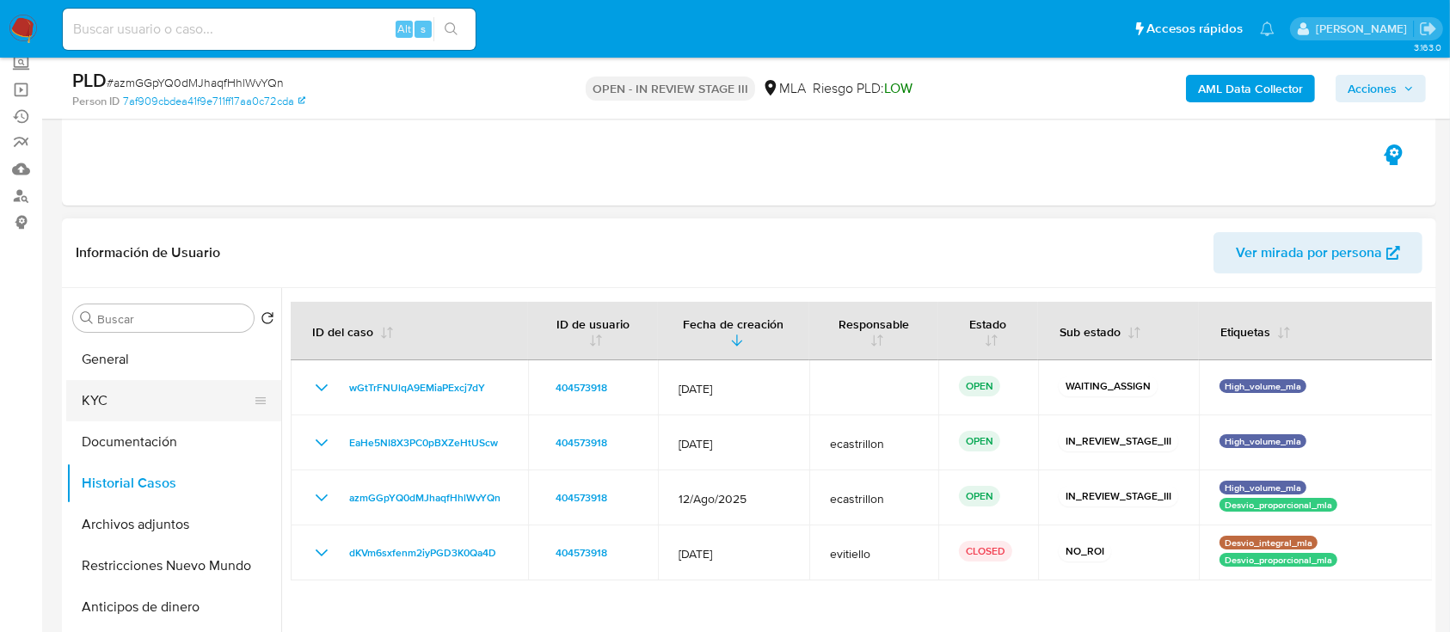
click at [152, 414] on button "KYC" at bounding box center [166, 400] width 201 height 41
